Goal: Navigation & Orientation: Understand site structure

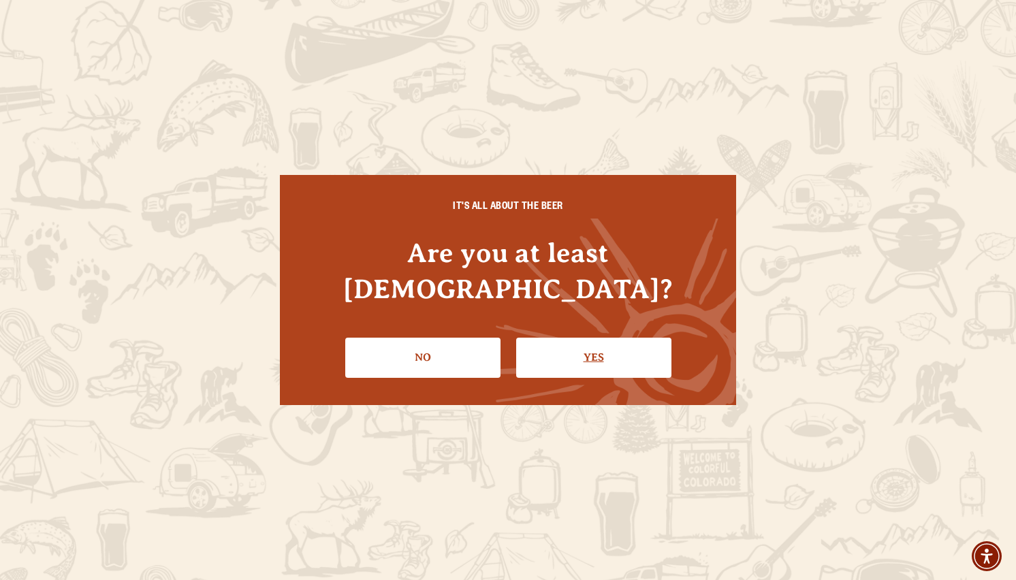
click at [590, 340] on link "Yes" at bounding box center [593, 357] width 155 height 39
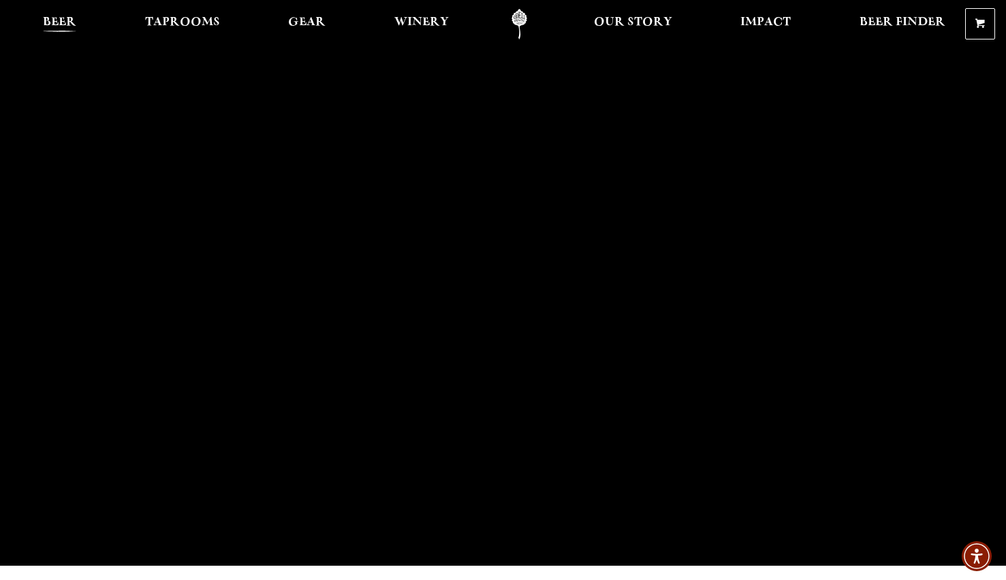
click at [50, 18] on span "Beer" at bounding box center [59, 22] width 33 height 11
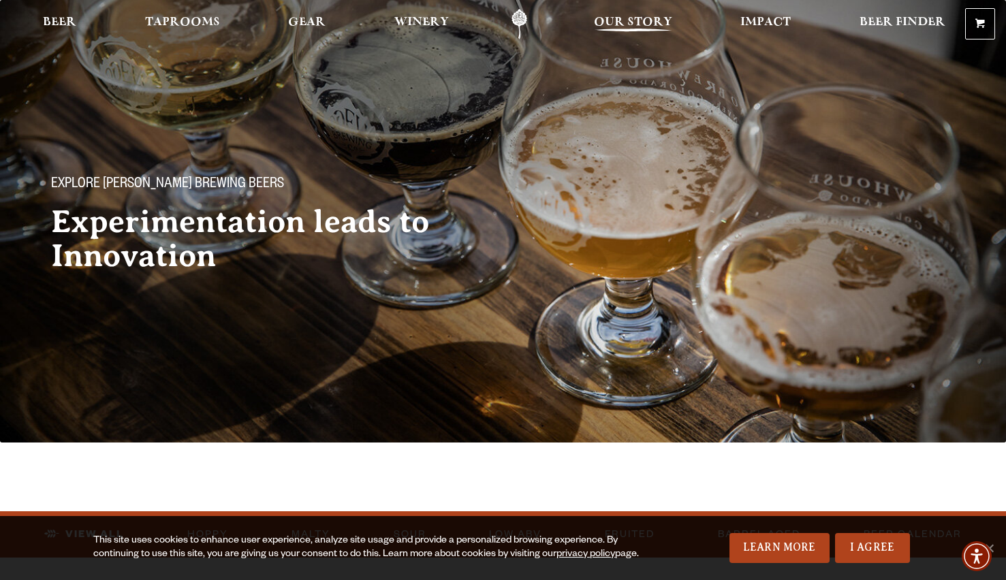
click at [632, 18] on span "Our Story" at bounding box center [633, 22] width 78 height 11
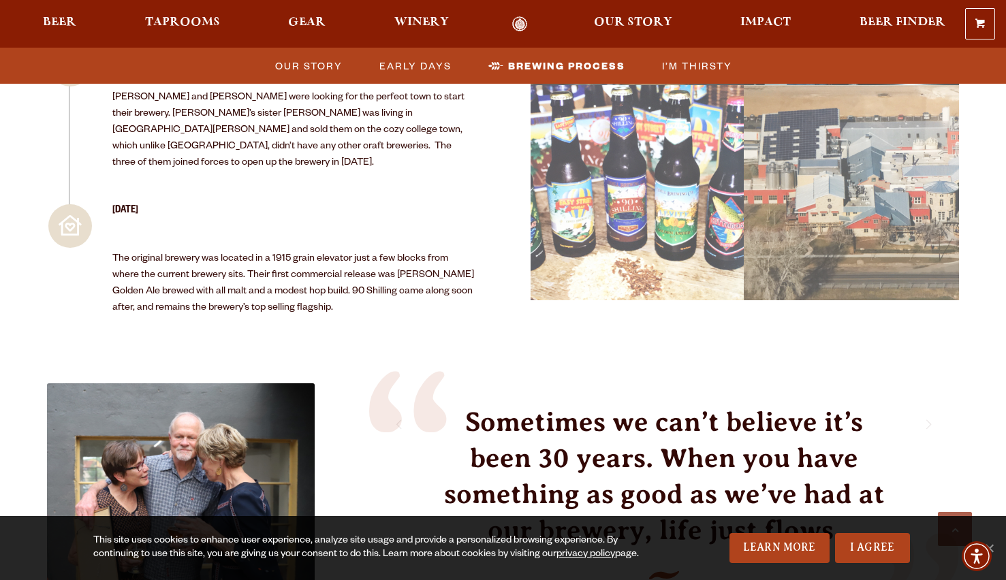
scroll to position [1702, 0]
